Goal: Transaction & Acquisition: Download file/media

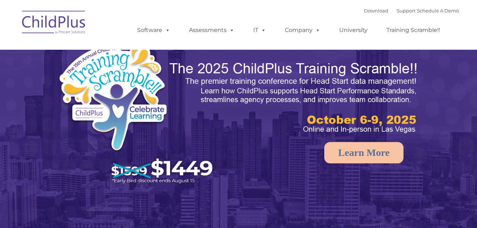
select select "MEDIUM"
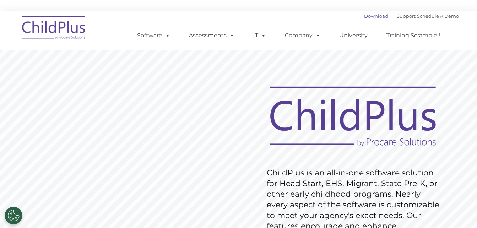
click at [364, 15] on link "Download" at bounding box center [376, 16] width 24 height 6
drag, startPoint x: 475, startPoint y: 17, endPoint x: 465, endPoint y: 97, distance: 79.8
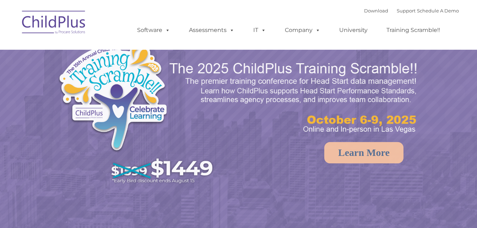
select select "MEDIUM"
